Goal: Browse casually

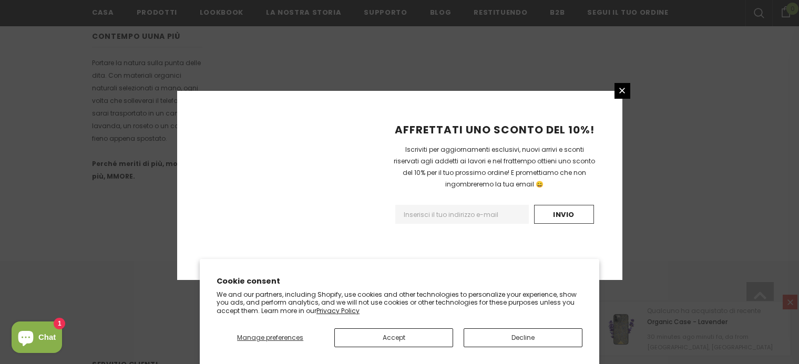
scroll to position [713, 0]
